Goal: Task Accomplishment & Management: Manage account settings

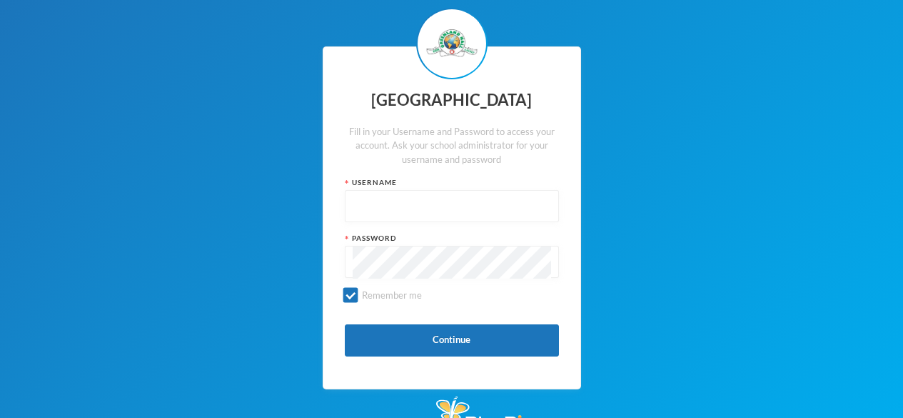
click at [381, 191] on input "text" at bounding box center [452, 207] width 198 height 32
click at [792, 41] on div "Greenland Hall Fill in your Username and Password to access your account. Ask y…" at bounding box center [451, 218] width 903 height 436
click at [402, 220] on input "glh25c76" at bounding box center [452, 207] width 198 height 32
click at [423, 203] on input "glh25c76" at bounding box center [452, 207] width 198 height 32
type input "glh25c76"
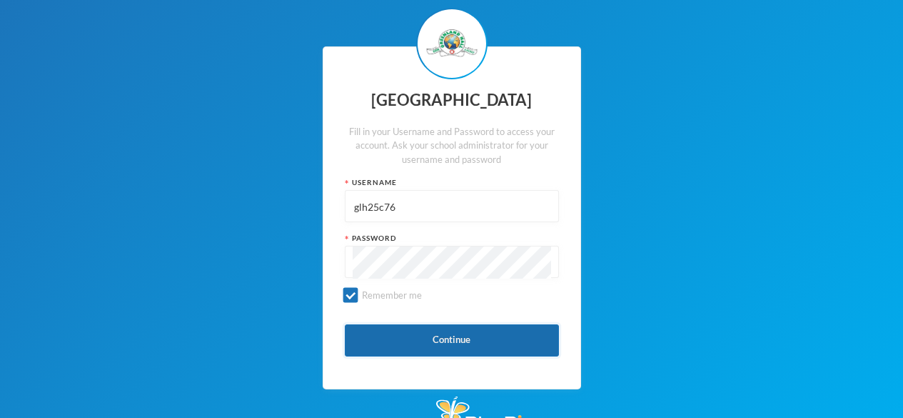
click at [506, 338] on button "Continue" at bounding box center [452, 340] width 214 height 32
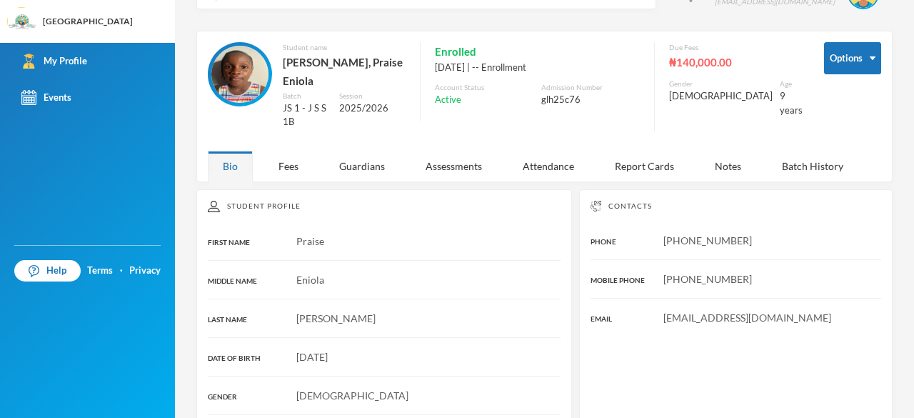
scroll to position [36, 0]
click at [639, 114] on div "Enrolled [DATE] | -- Enrollment Account Status Active Admission Number glh25c76" at bounding box center [530, 82] width 220 height 79
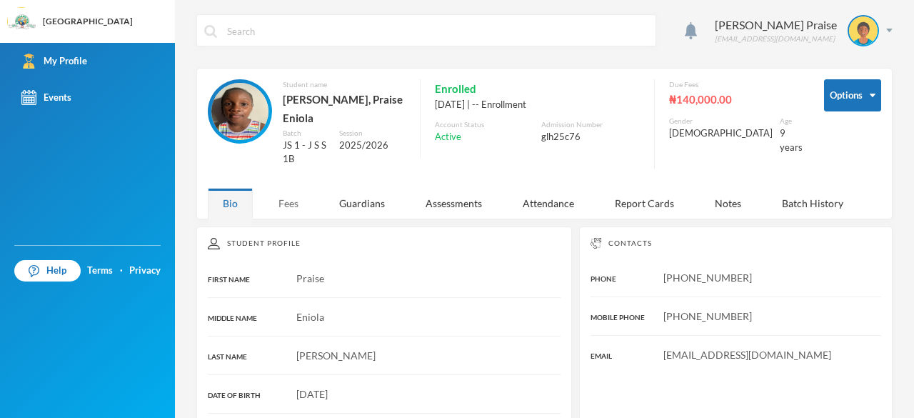
click at [299, 197] on div "Fees" at bounding box center [288, 203] width 50 height 31
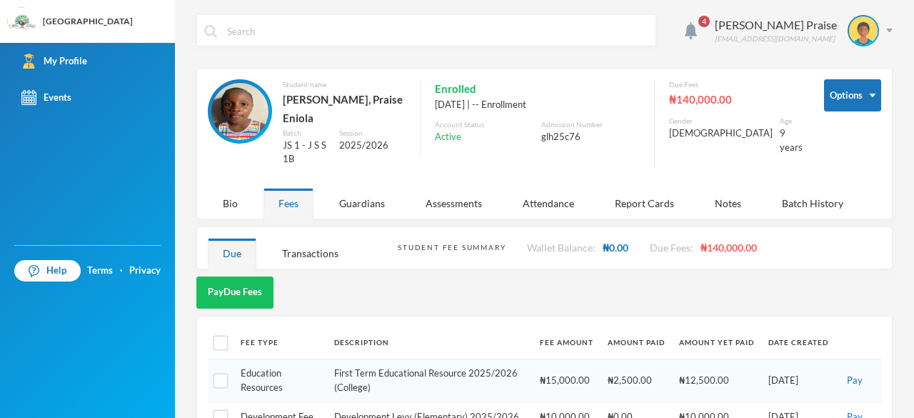
click at [272, 29] on input "text" at bounding box center [437, 31] width 423 height 32
type input "ol"
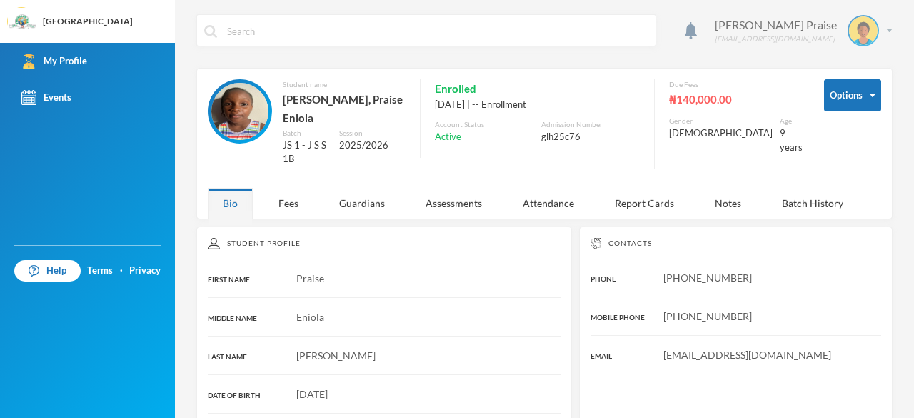
click at [864, 29] on img at bounding box center [863, 30] width 29 height 29
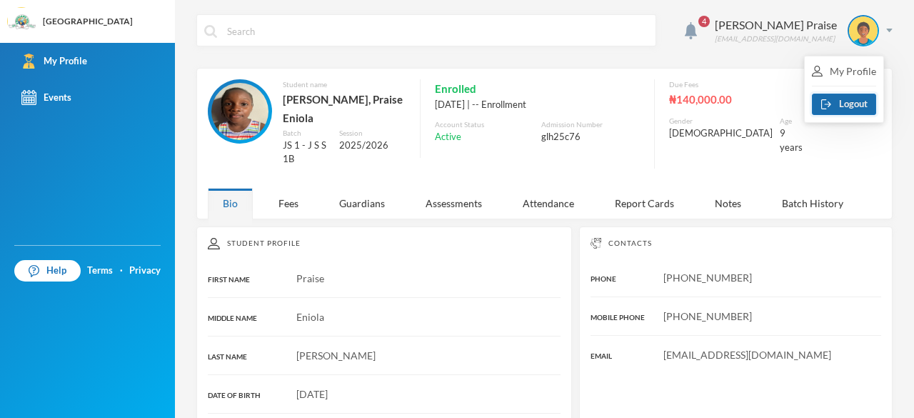
click at [864, 101] on button "Logout" at bounding box center [844, 104] width 64 height 21
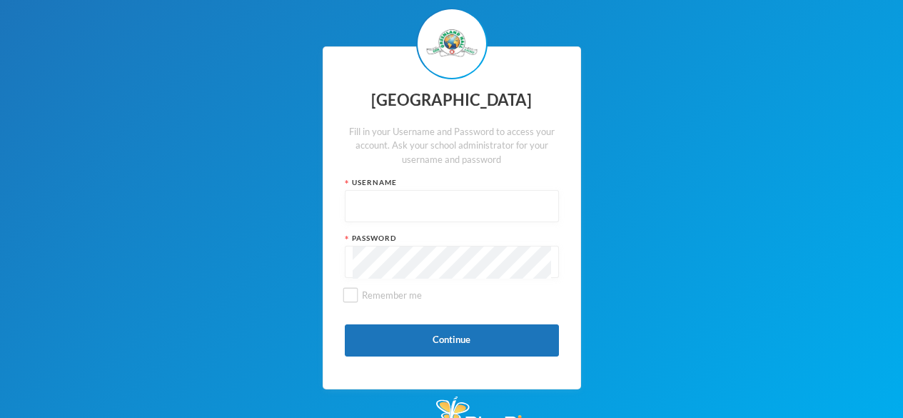
click at [384, 201] on input "text" at bounding box center [452, 207] width 198 height 32
type input "glh25c79"
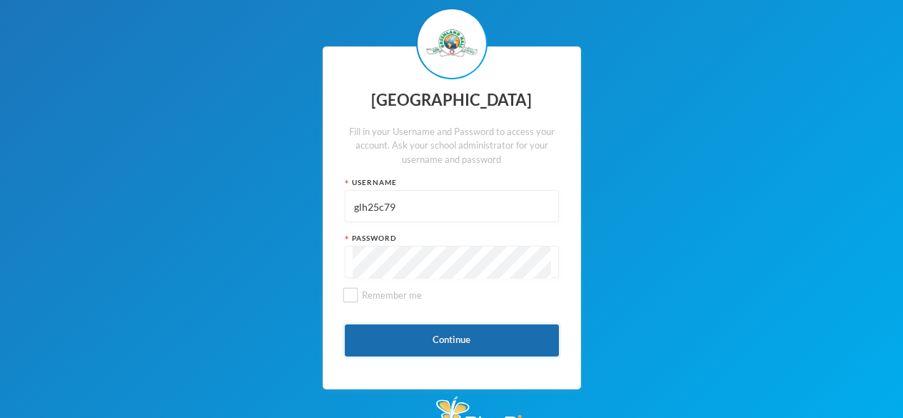
click at [383, 338] on button "Continue" at bounding box center [452, 340] width 214 height 32
click at [393, 346] on button "Continue" at bounding box center [452, 340] width 214 height 32
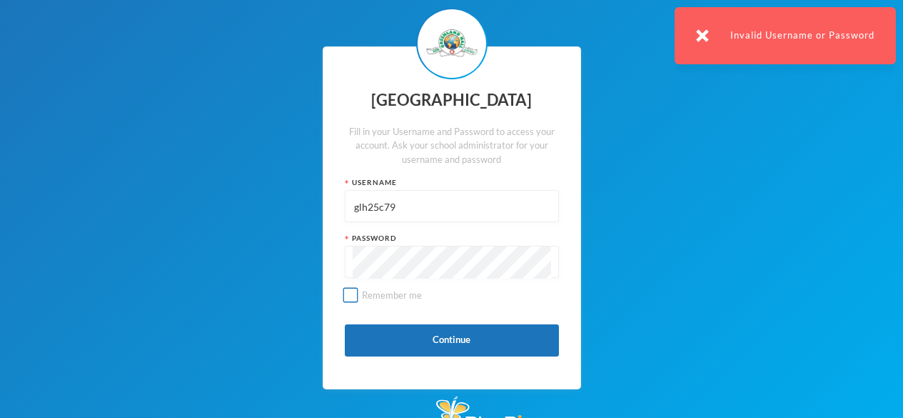
click at [355, 301] on input "Remember me" at bounding box center [350, 295] width 15 height 15
checkbox input "true"
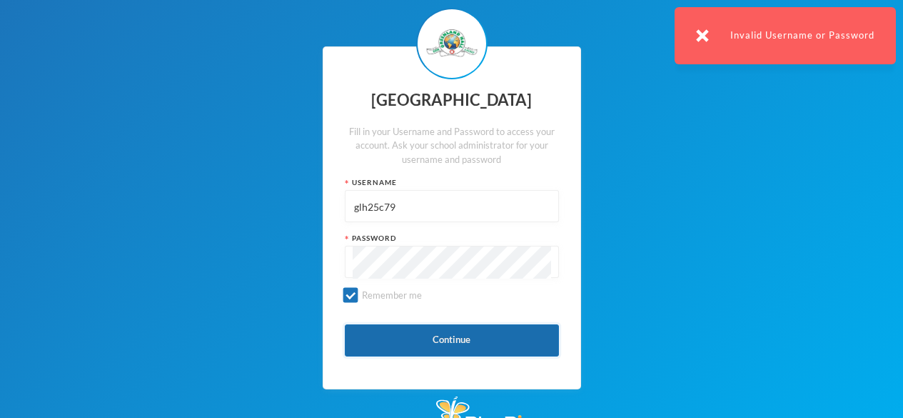
click at [458, 341] on button "Continue" at bounding box center [452, 340] width 214 height 32
click at [448, 354] on button "Continue" at bounding box center [452, 340] width 214 height 32
click at [517, 336] on button "Continue" at bounding box center [452, 340] width 214 height 32
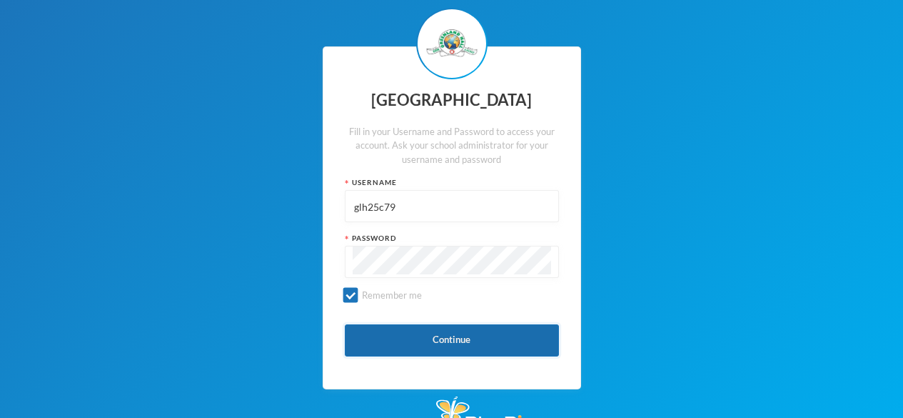
click at [505, 345] on button "Continue" at bounding box center [452, 340] width 214 height 32
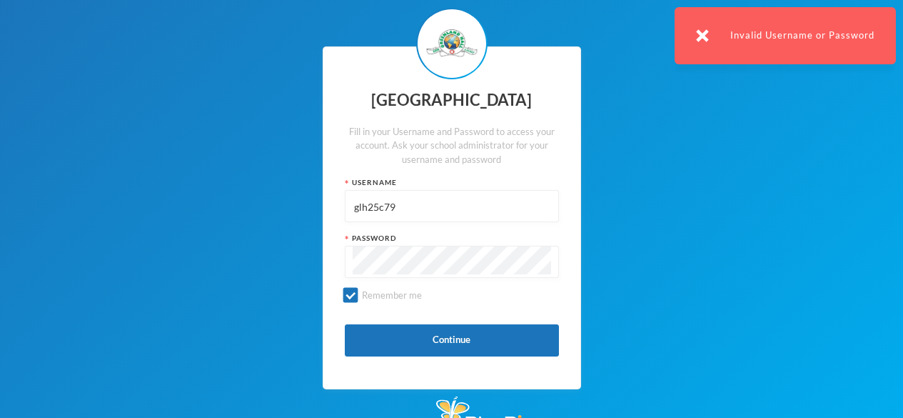
click at [815, 35] on div "Invalid Username or Password" at bounding box center [785, 35] width 221 height 57
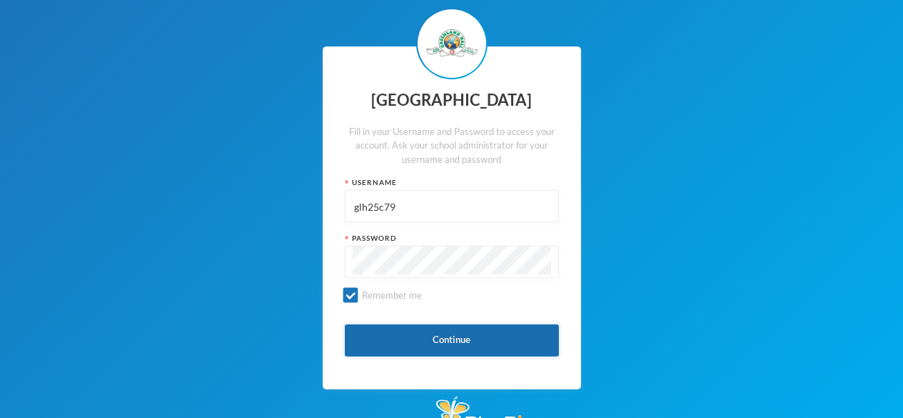
click at [403, 333] on button "Continue" at bounding box center [452, 340] width 214 height 32
